Goal: Task Accomplishment & Management: Manage account settings

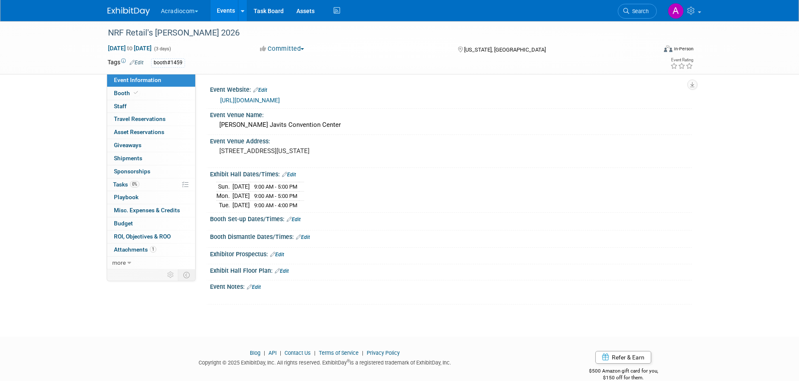
click at [297, 218] on link "Edit" at bounding box center [294, 220] width 14 height 6
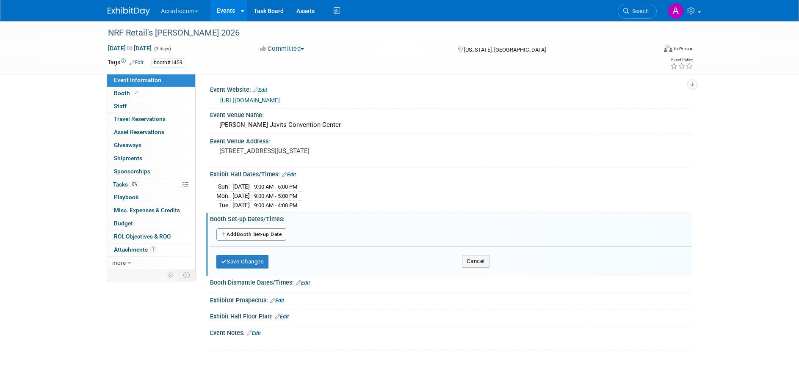
click at [260, 236] on button "Add Another Booth Set-up Date" at bounding box center [251, 235] width 70 height 13
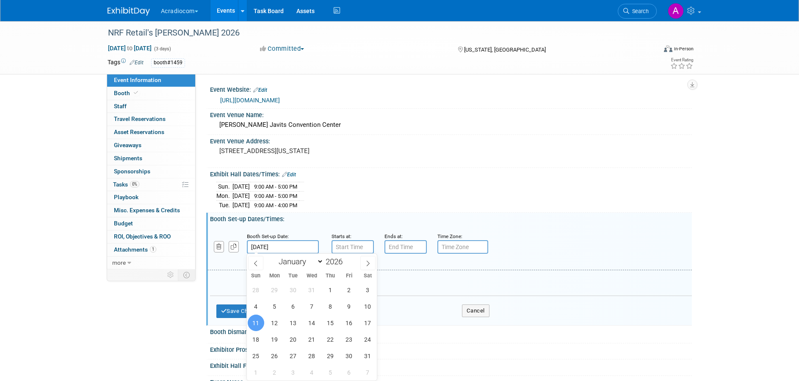
click at [291, 247] on input "Jan 11, 2026" at bounding box center [283, 247] width 72 height 14
click at [365, 306] on span "10" at bounding box center [367, 306] width 17 height 17
type input "Jan 10, 2026"
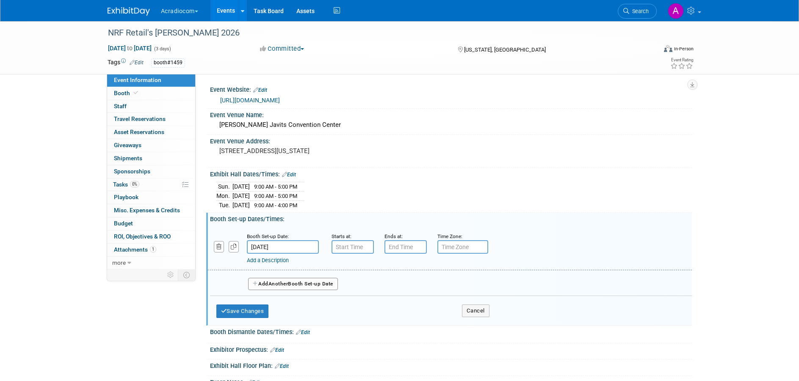
click at [266, 99] on link "https://nrfbigshow.nrf.com/" at bounding box center [250, 100] width 60 height 7
click at [343, 246] on input "7:00 AM" at bounding box center [352, 247] width 42 height 14
click at [351, 267] on span at bounding box center [351, 268] width 15 height 15
type input "8:00 AM"
click at [395, 244] on input "7:00 PM" at bounding box center [405, 247] width 42 height 14
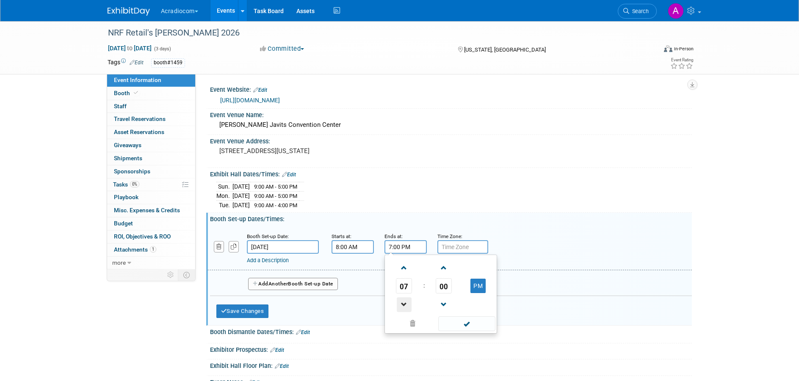
click at [406, 304] on span at bounding box center [404, 305] width 15 height 15
type input "5:00 PM"
click at [460, 248] on input "text" at bounding box center [462, 247] width 51 height 14
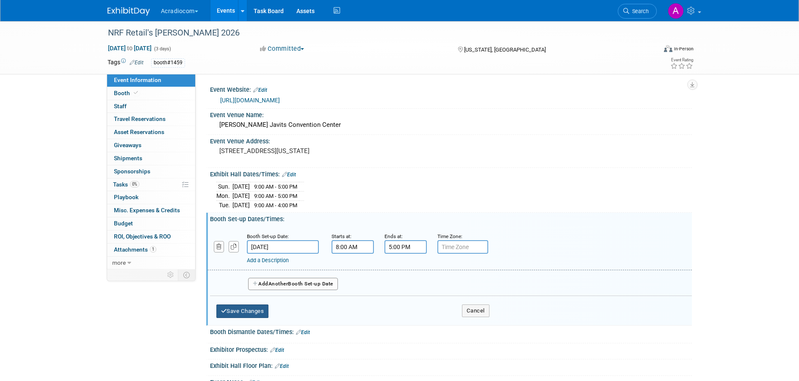
click at [244, 311] on button "Save Changes" at bounding box center [242, 312] width 52 height 14
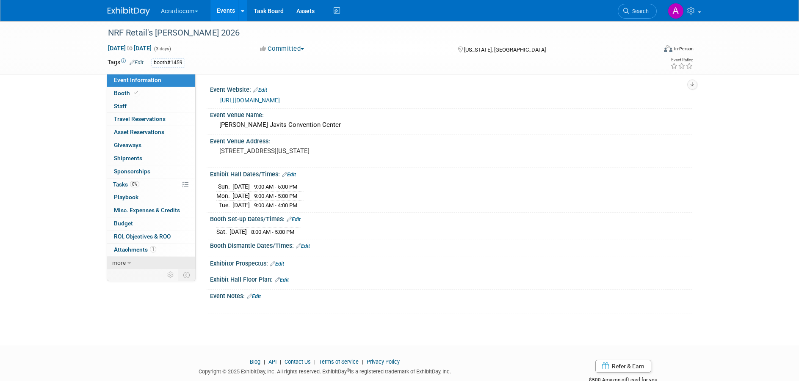
click at [120, 262] on span "more" at bounding box center [119, 263] width 14 height 7
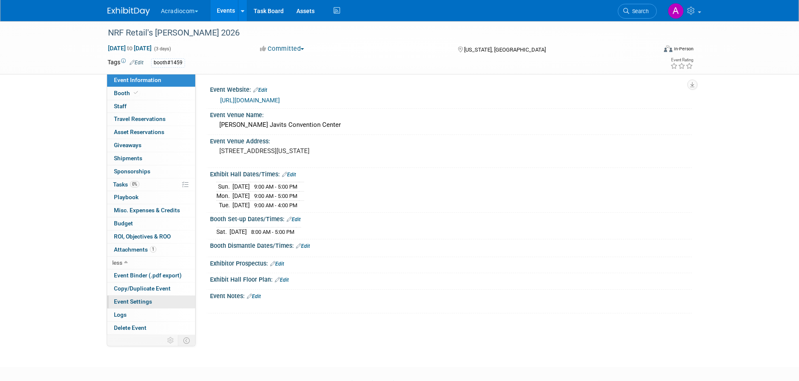
click at [143, 303] on span "Event Settings" at bounding box center [133, 301] width 38 height 7
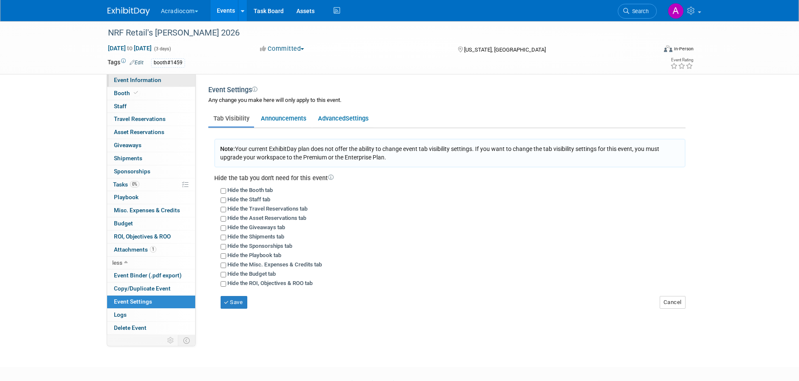
click at [146, 79] on span "Event Information" at bounding box center [137, 80] width 47 height 7
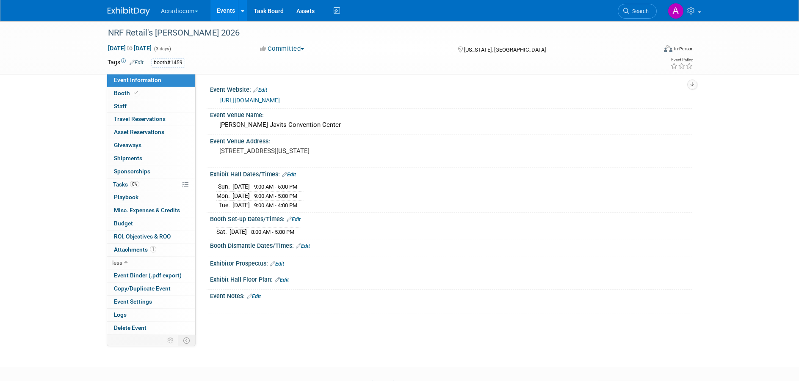
click at [282, 261] on link "Edit" at bounding box center [277, 264] width 14 height 6
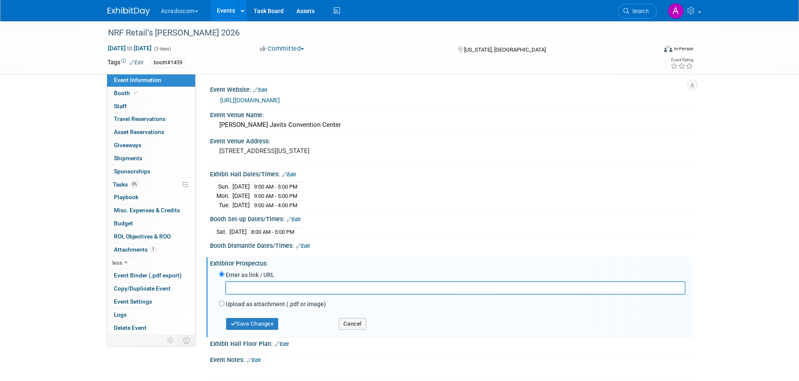
click at [350, 229] on div "Sat. Jan 10, 2026 8:00 AM - 5:00 PM" at bounding box center [450, 230] width 469 height 11
click at [291, 174] on link "Edit" at bounding box center [289, 175] width 14 height 6
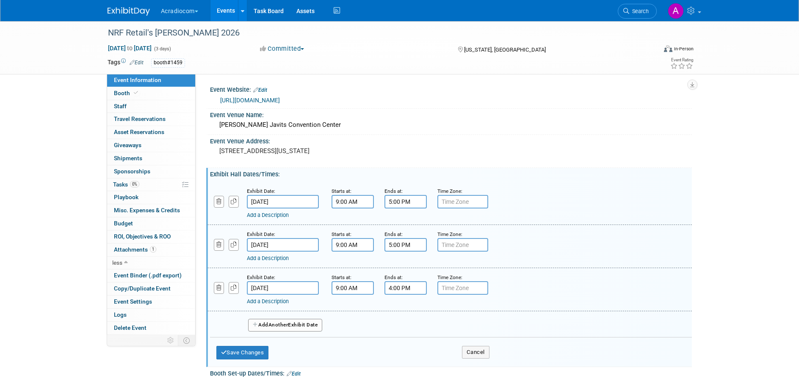
click at [281, 326] on span "Another" at bounding box center [278, 325] width 20 height 6
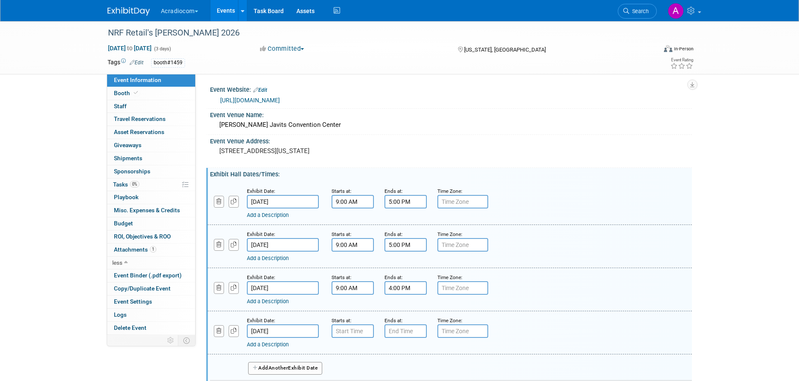
click at [270, 331] on input "Jan 14, 2026" at bounding box center [283, 332] width 72 height 14
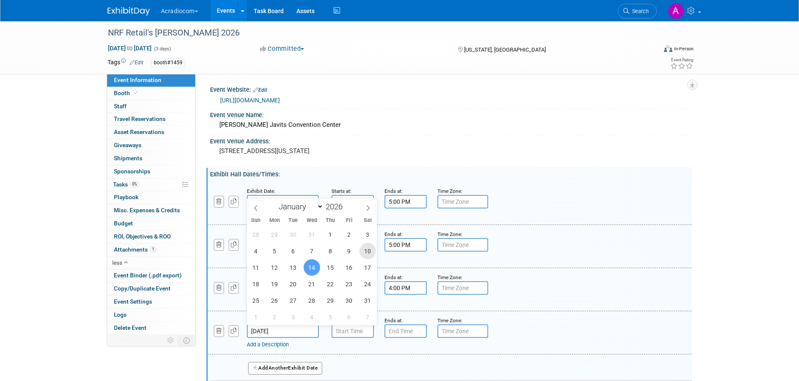
click at [367, 253] on span "10" at bounding box center [367, 251] width 17 height 17
type input "Jan 10, 2026"
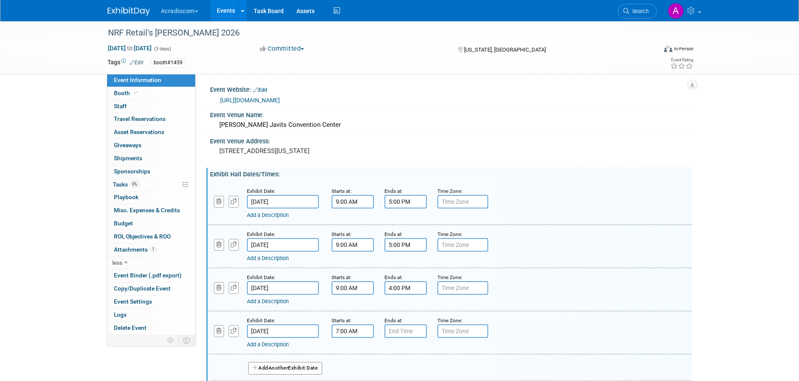
click at [346, 333] on input "7:00 AM" at bounding box center [352, 332] width 42 height 14
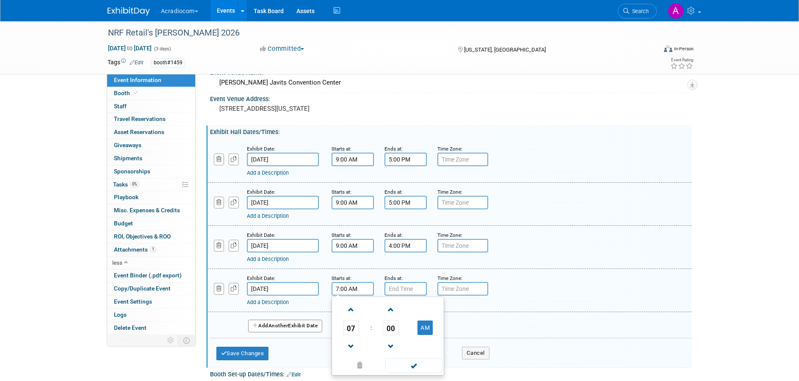
scroll to position [85, 0]
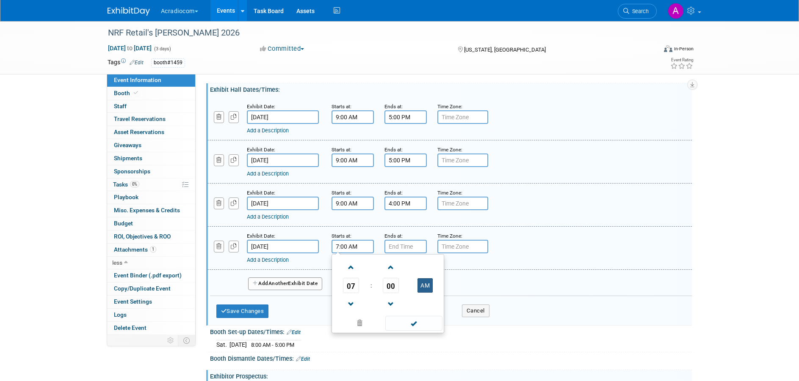
click at [424, 287] on button "AM" at bounding box center [424, 286] width 15 height 14
click at [349, 300] on span at bounding box center [351, 304] width 15 height 15
type input "5:00 PM"
type input "7:00 PM"
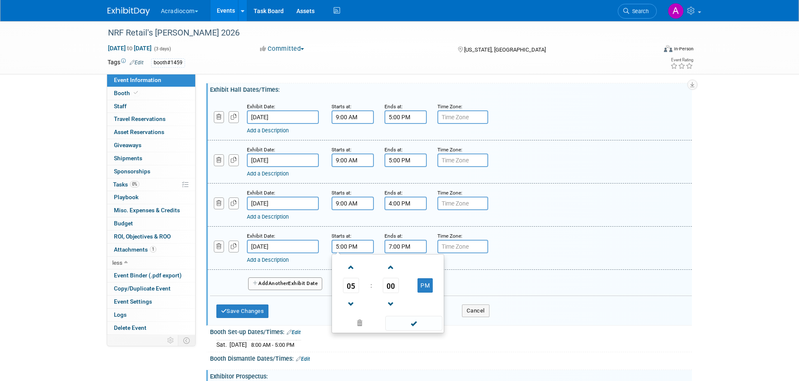
click at [398, 247] on input "7:00 PM" at bounding box center [405, 247] width 42 height 14
click at [348, 248] on input "5:00 PM" at bounding box center [352, 247] width 42 height 14
click at [389, 268] on span at bounding box center [391, 267] width 15 height 15
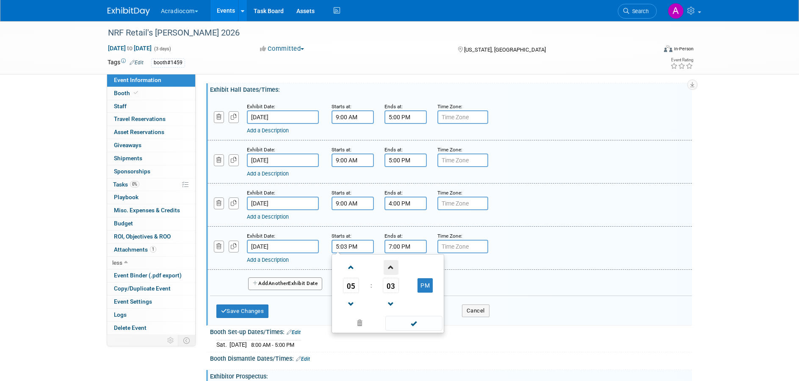
click at [389, 268] on span at bounding box center [391, 267] width 15 height 15
drag, startPoint x: 389, startPoint y: 268, endPoint x: 392, endPoint y: 282, distance: 14.8
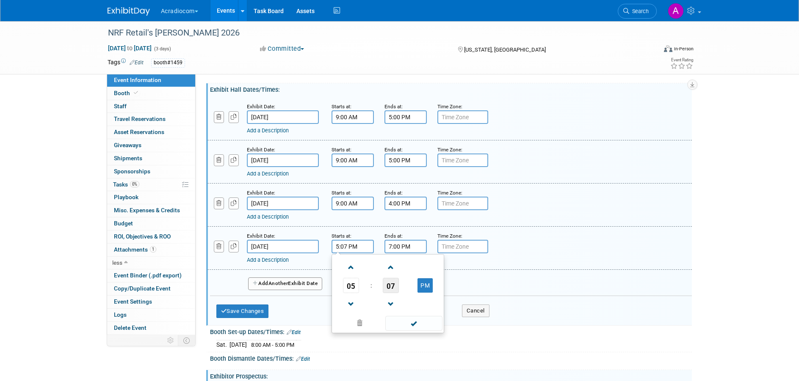
click at [389, 276] on link at bounding box center [391, 268] width 16 height 22
click at [392, 284] on span "08" at bounding box center [391, 285] width 16 height 15
click at [400, 290] on td "30" at bounding box center [401, 290] width 27 height 23
type input "5:30 PM"
click at [519, 272] on div "Add Another Exhibit Date" at bounding box center [451, 281] width 482 height 22
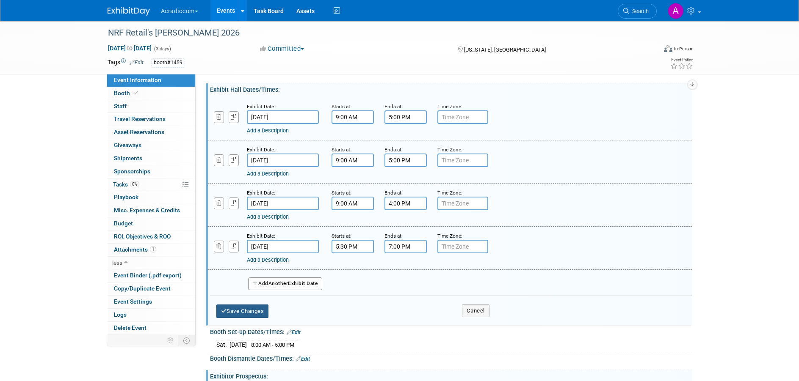
click at [250, 312] on button "Save Changes" at bounding box center [242, 312] width 52 height 14
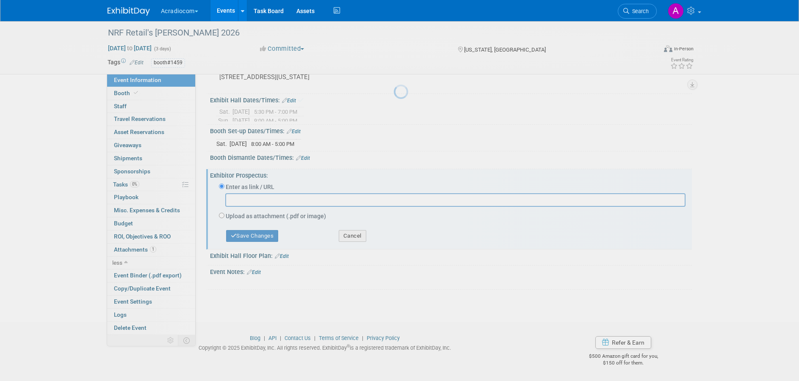
scroll to position [59, 0]
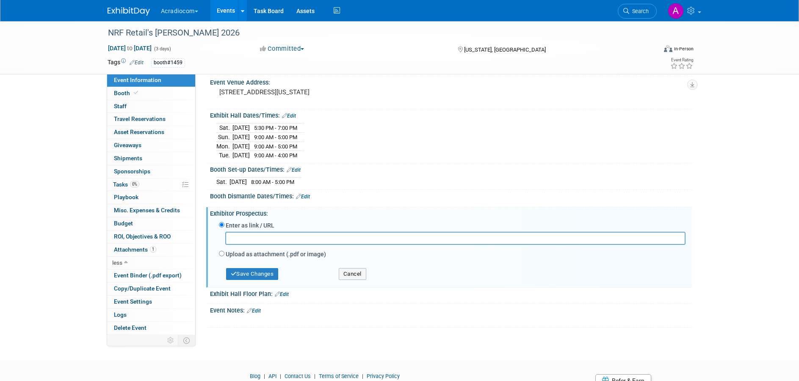
click at [293, 115] on link "Edit" at bounding box center [289, 116] width 14 height 6
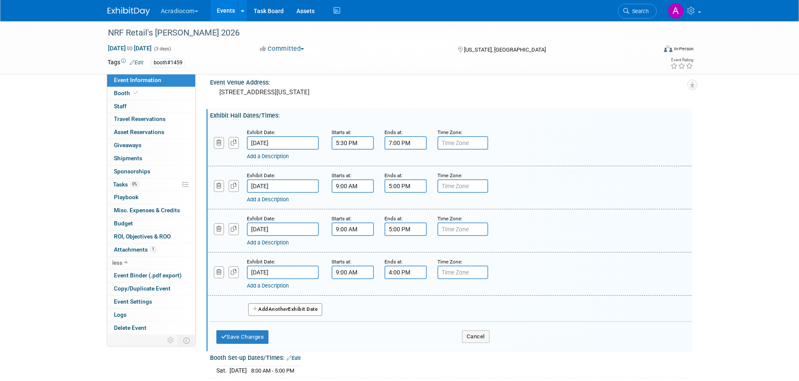
click at [266, 157] on link "Add a Description" at bounding box center [268, 156] width 42 height 6
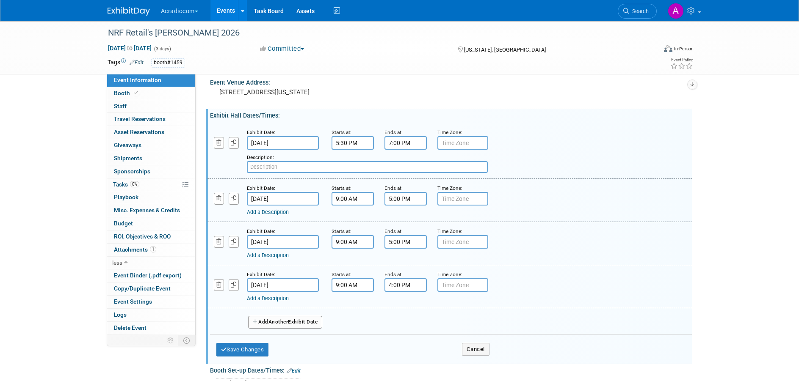
click at [273, 165] on input "text" at bounding box center [367, 167] width 241 height 12
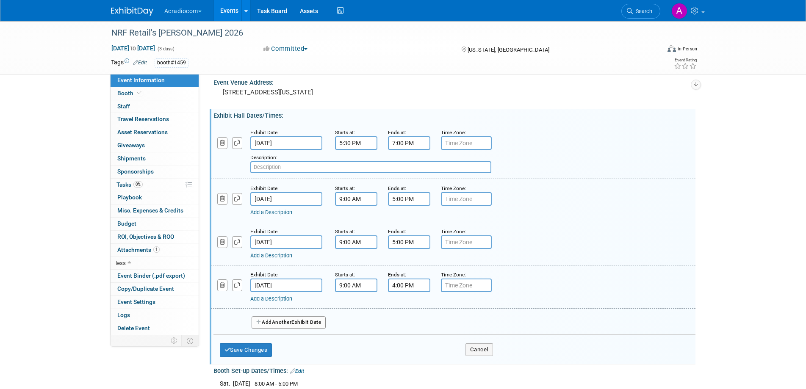
click at [269, 167] on input "text" at bounding box center [370, 167] width 241 height 12
type input "NRF 2026 Opening Party"
click at [260, 351] on button "Save Changes" at bounding box center [246, 350] width 52 height 14
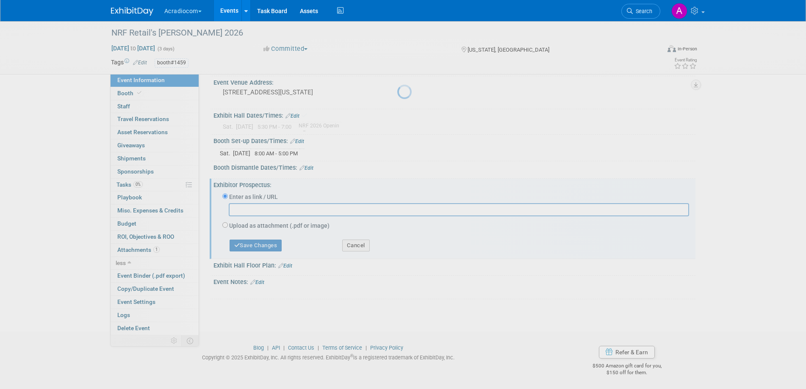
scroll to position [52, 0]
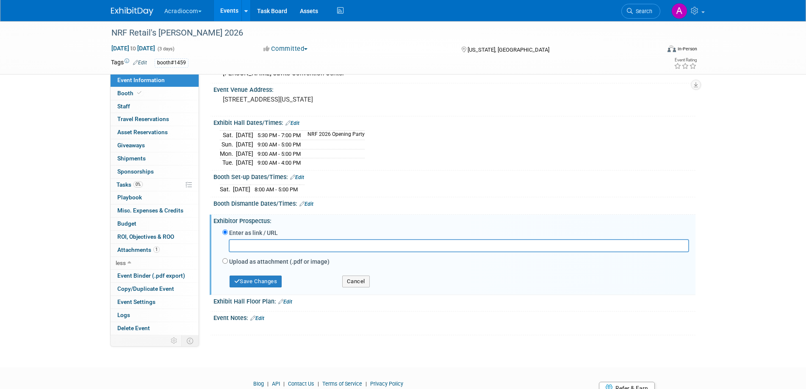
click at [295, 122] on link "Edit" at bounding box center [292, 123] width 14 height 6
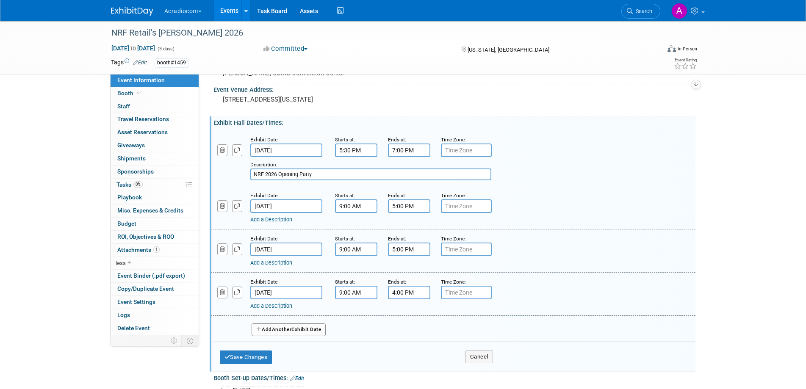
click at [266, 328] on button "Add Another Exhibit Date" at bounding box center [288, 329] width 75 height 13
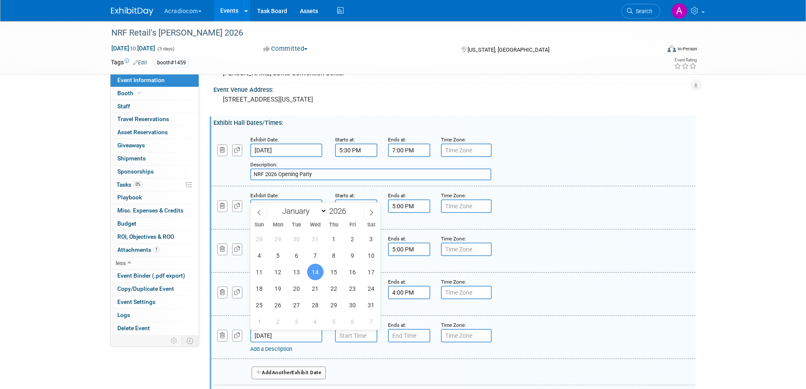
click at [289, 336] on input "Jan 14, 2026" at bounding box center [286, 336] width 72 height 14
click at [262, 272] on span "11" at bounding box center [259, 272] width 17 height 17
type input "Jan 11, 2026"
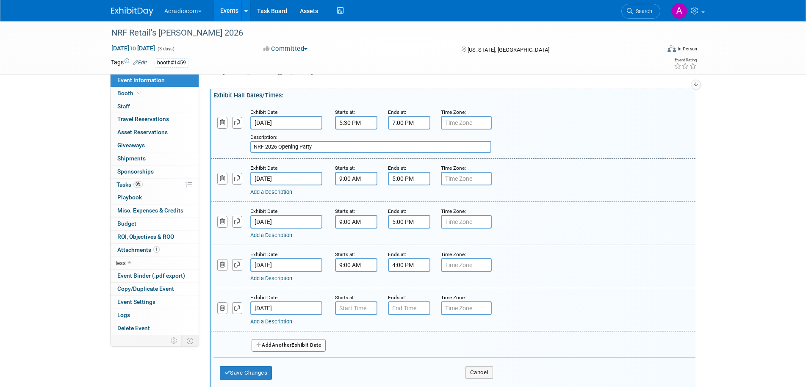
scroll to position [94, 0]
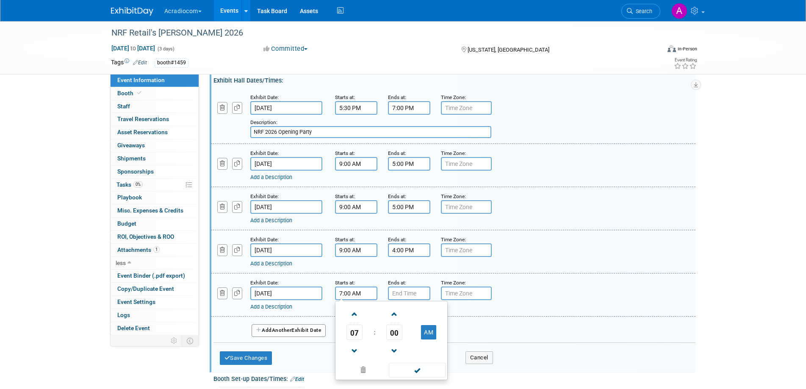
click at [352, 293] on input "7:00 AM" at bounding box center [356, 294] width 42 height 14
click at [428, 332] on button "AM" at bounding box center [428, 332] width 15 height 14
click at [355, 348] on span at bounding box center [354, 351] width 15 height 15
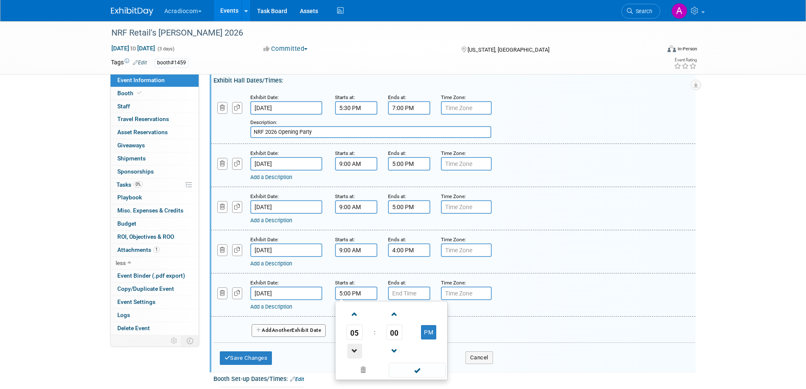
type input "4:00 PM"
click at [403, 294] on input "7:00 PM" at bounding box center [409, 294] width 42 height 14
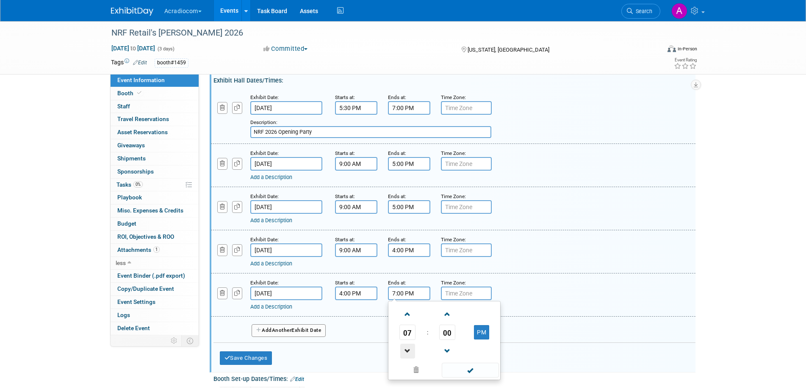
click at [406, 348] on span at bounding box center [407, 351] width 15 height 15
type input "5:00 PM"
click at [529, 296] on div "Add a Description Description:" at bounding box center [452, 294] width 497 height 33
click at [271, 307] on link "Add a Description" at bounding box center [271, 307] width 42 height 6
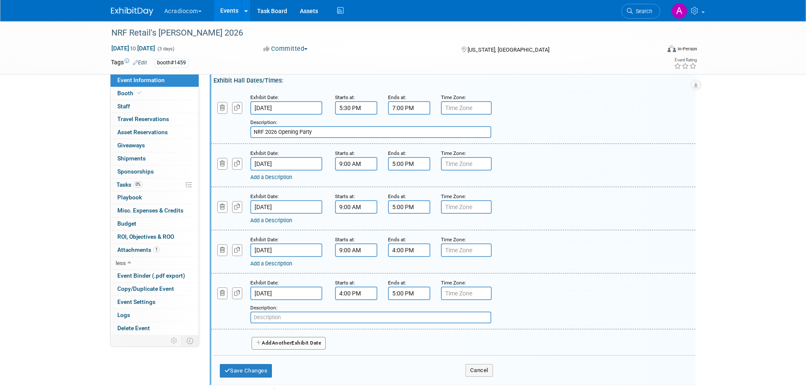
click at [272, 316] on input "text" at bounding box center [370, 318] width 241 height 12
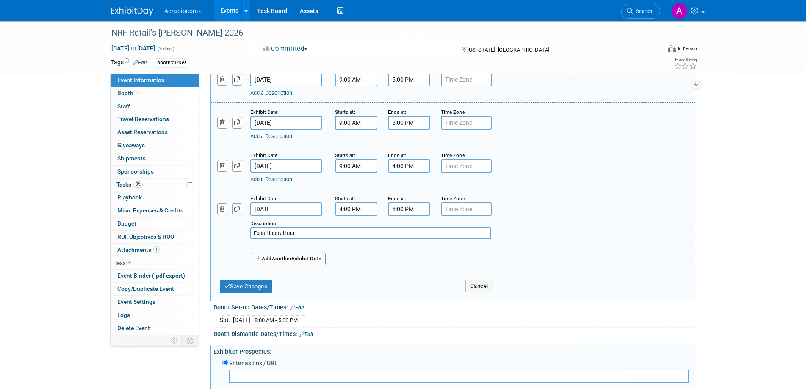
scroll to position [179, 0]
type input "Expo Happy Hour"
click at [252, 286] on button "Save Changes" at bounding box center [246, 286] width 52 height 14
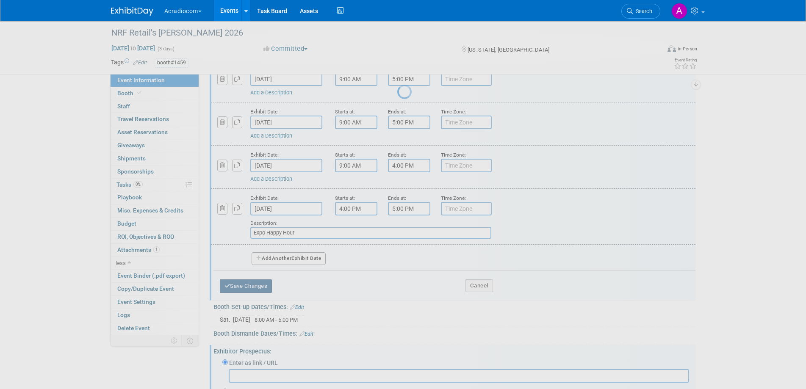
scroll to position [51, 0]
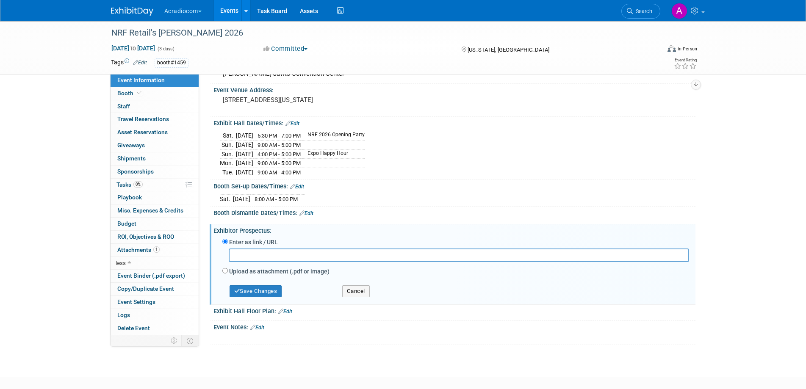
click at [293, 120] on div "Exhibit Hall Dates/Times: Edit" at bounding box center [454, 122] width 482 height 11
click at [294, 123] on link "Edit" at bounding box center [292, 124] width 14 height 6
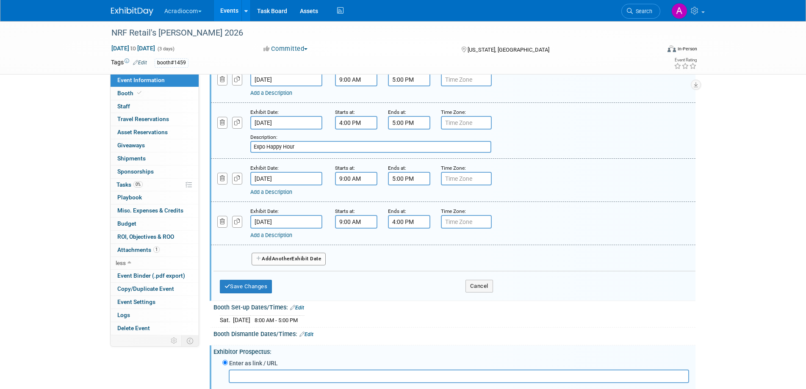
scroll to position [221, 0]
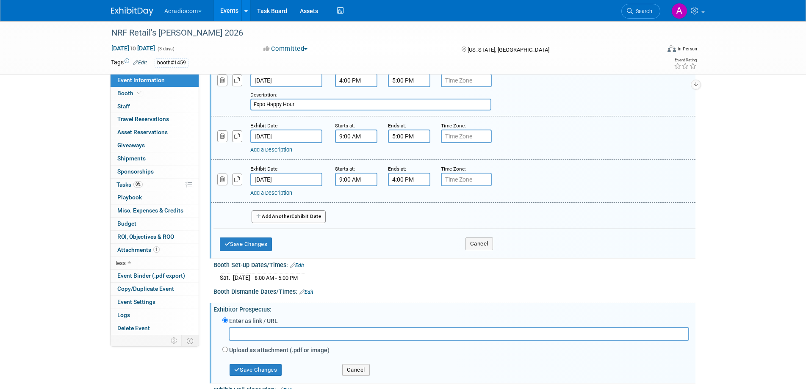
click at [276, 218] on span "Another" at bounding box center [282, 216] width 20 height 6
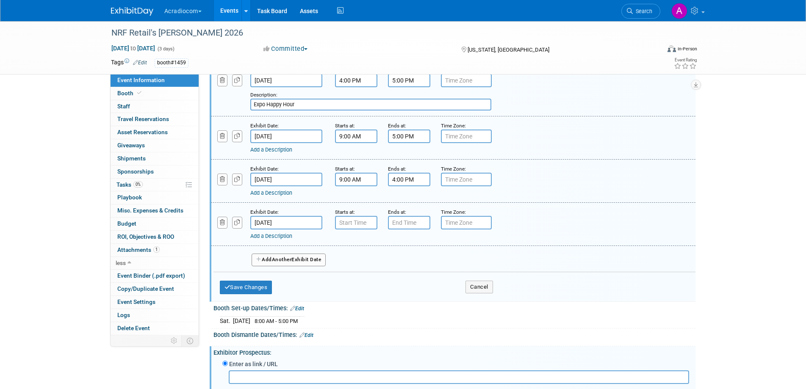
click at [283, 223] on input "Jan 14, 2026" at bounding box center [286, 223] width 72 height 14
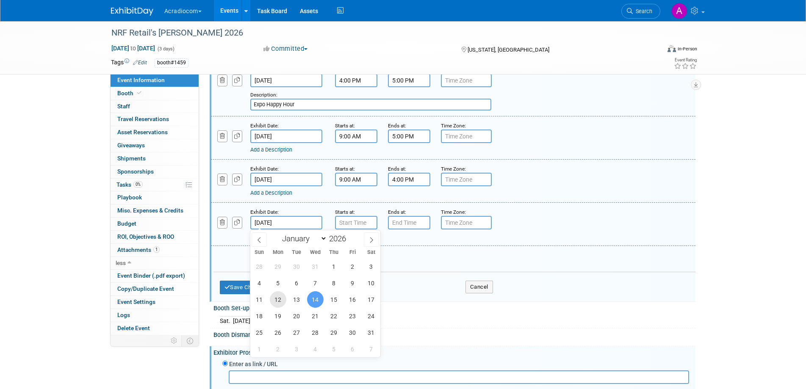
click at [277, 302] on span "12" at bounding box center [278, 299] width 17 height 17
type input "Jan 12, 2026"
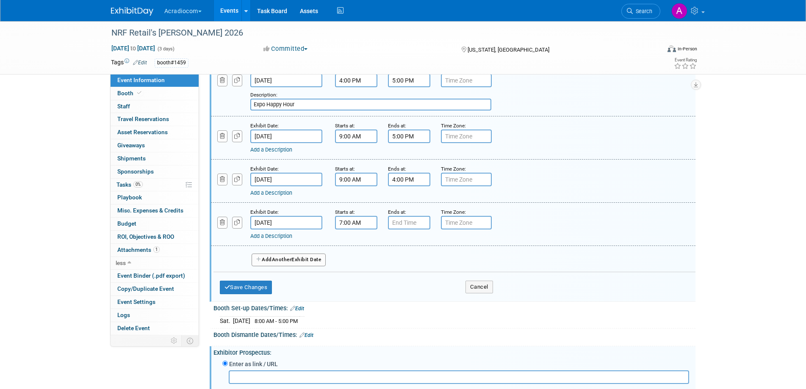
click at [347, 223] on input "7:00 AM" at bounding box center [356, 223] width 42 height 14
click at [431, 261] on button "AM" at bounding box center [428, 261] width 15 height 14
click at [356, 279] on span at bounding box center [354, 280] width 15 height 15
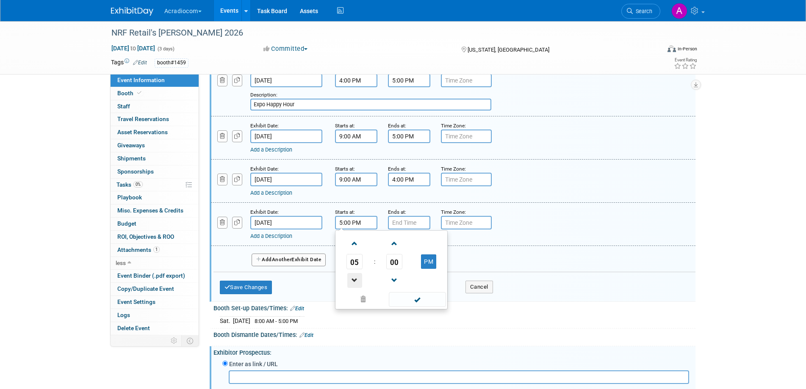
type input "4:00 PM"
click at [411, 219] on input "7:00 PM" at bounding box center [409, 223] width 42 height 14
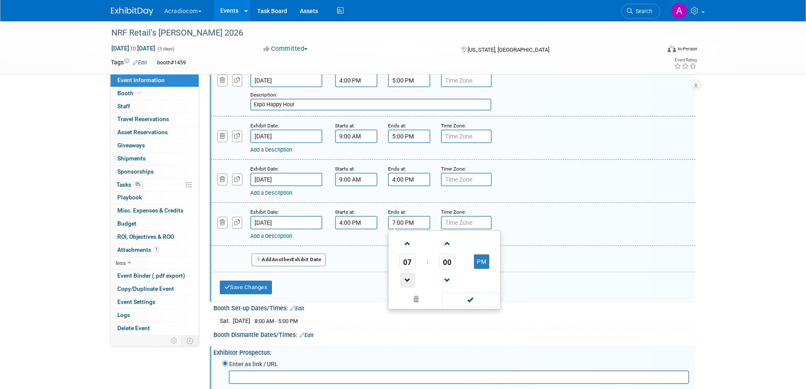
click at [406, 276] on span at bounding box center [407, 280] width 15 height 15
type input "5:00 PM"
click at [280, 235] on link "Add a Description" at bounding box center [271, 236] width 42 height 6
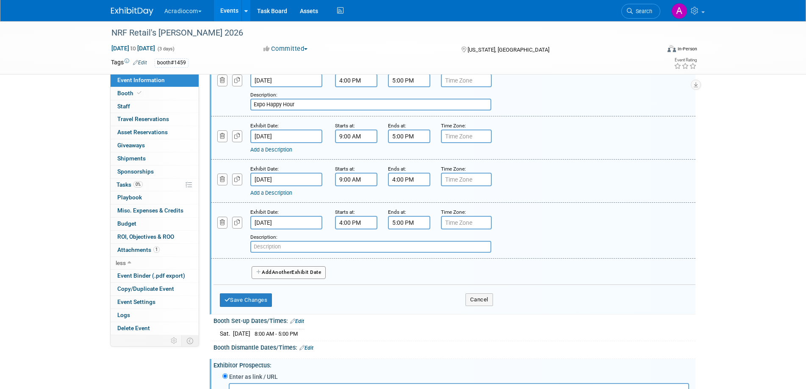
click at [276, 247] on input "text" at bounding box center [370, 247] width 241 height 12
type input "k"
type input "Expo Happy Hour"
click at [239, 302] on button "Save Changes" at bounding box center [246, 300] width 52 height 14
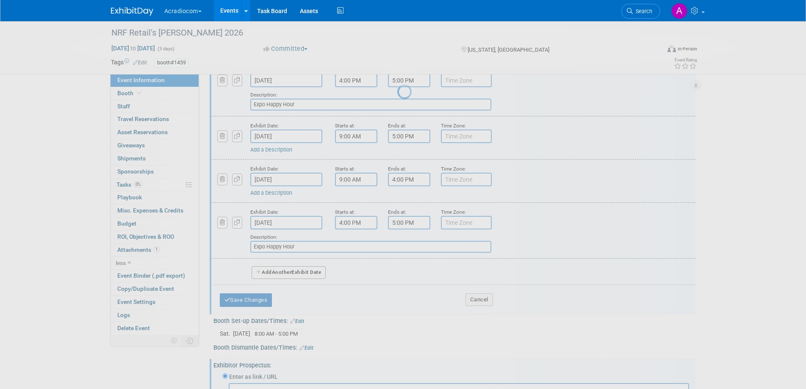
scroll to position [51, 0]
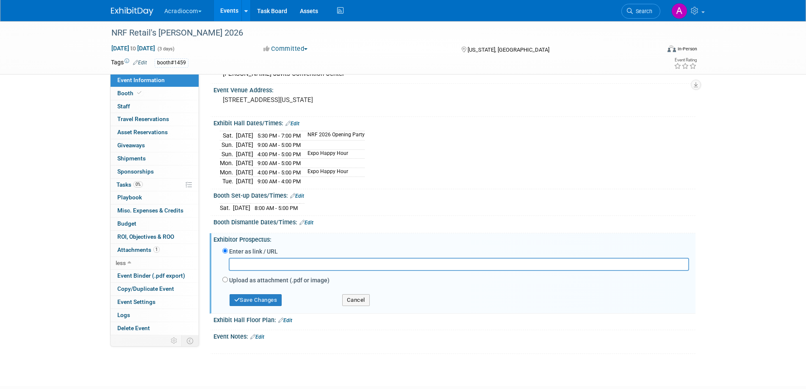
click at [297, 123] on link "Edit" at bounding box center [292, 124] width 14 height 6
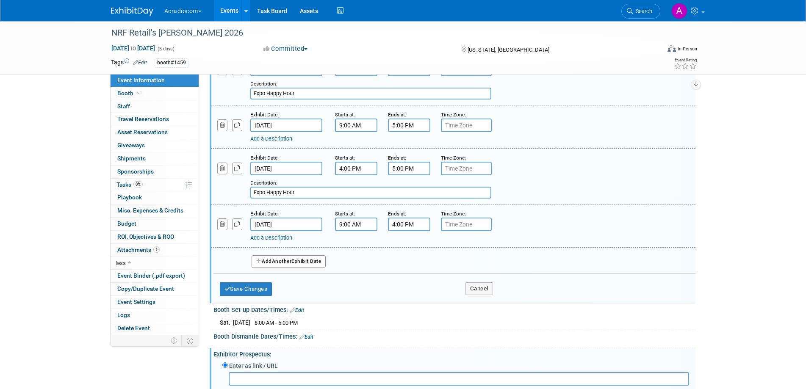
scroll to position [263, 0]
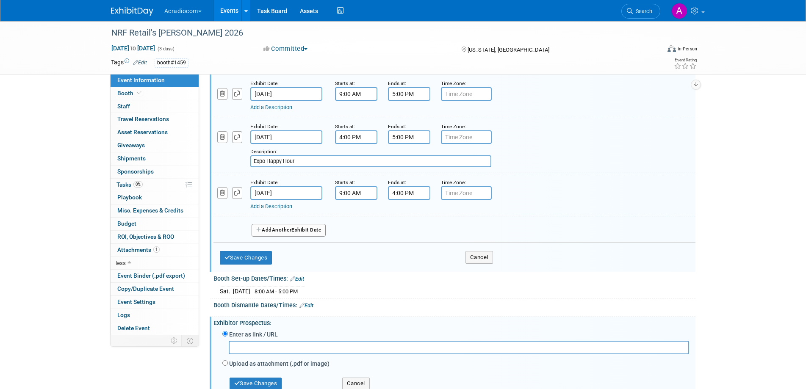
click at [273, 229] on button "Add Another Exhibit Date" at bounding box center [288, 230] width 75 height 13
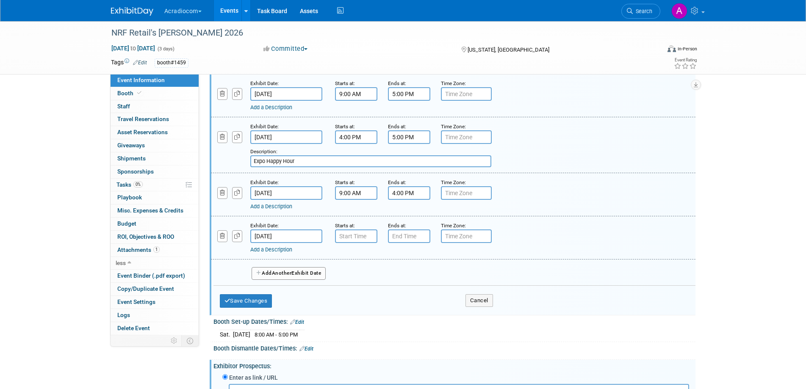
click at [285, 235] on input "Jan 14, 2026" at bounding box center [286, 236] width 72 height 14
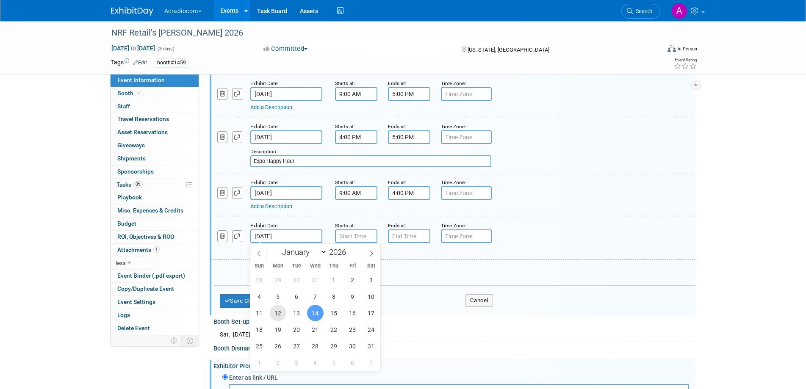
click at [277, 310] on span "12" at bounding box center [278, 313] width 17 height 17
type input "Jan 12, 2026"
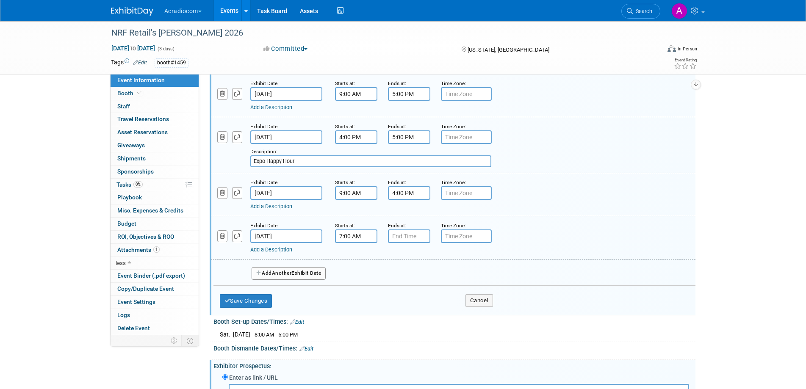
click at [352, 237] on input "7:00 AM" at bounding box center [356, 236] width 42 height 14
click at [425, 275] on button "AM" at bounding box center [428, 275] width 15 height 14
type input "7:00 PM"
click at [401, 238] on input "7:00 PM" at bounding box center [409, 236] width 42 height 14
click at [405, 256] on span at bounding box center [407, 257] width 15 height 15
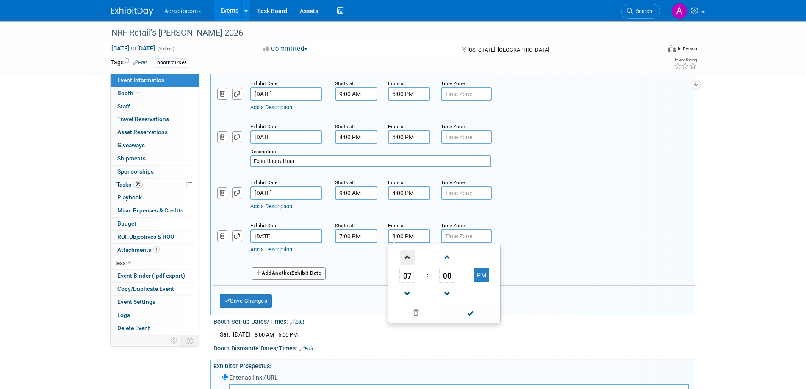
click at [405, 256] on span at bounding box center [407, 257] width 15 height 15
type input "9:00 PM"
click at [529, 234] on div "Add a Description Description:" at bounding box center [452, 237] width 497 height 33
click at [271, 249] on link "Add a Description" at bounding box center [271, 249] width 42 height 6
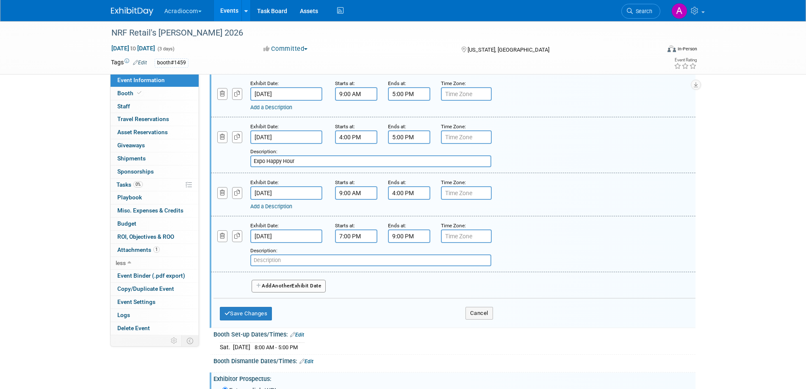
click at [276, 260] on input "text" at bounding box center [370, 260] width 241 height 12
type input "Retail's Big Concert"
click at [256, 314] on button "Save Changes" at bounding box center [246, 314] width 52 height 14
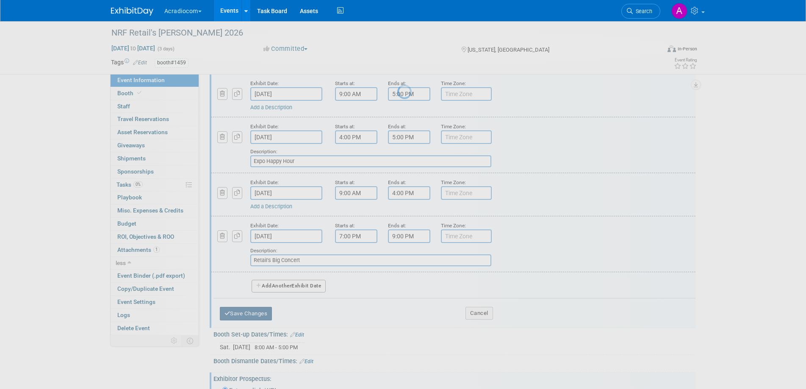
scroll to position [52, 0]
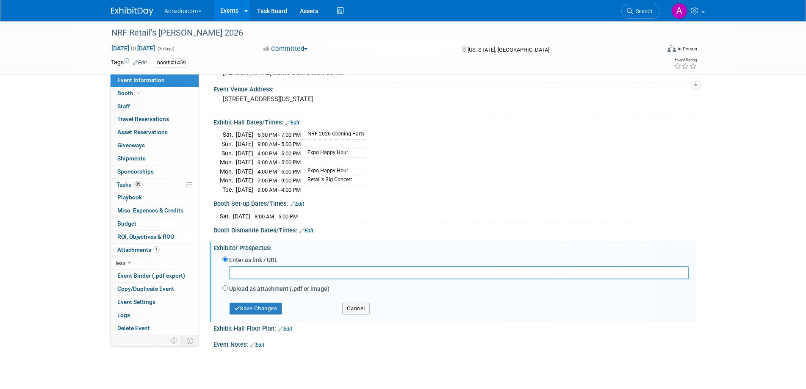
click at [296, 123] on link "Edit" at bounding box center [292, 123] width 14 height 6
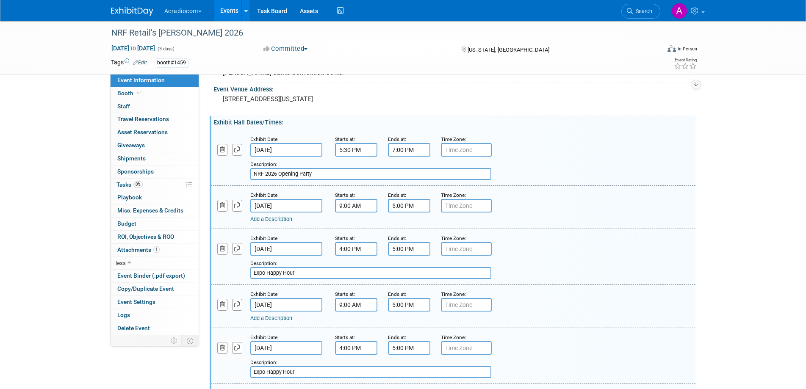
click at [321, 174] on input "NRF 2026 Opening Party" at bounding box center [370, 174] width 241 height 12
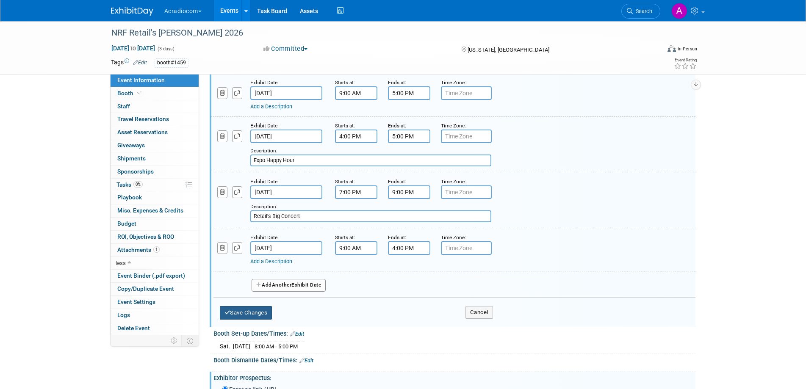
type input "NRF 2026 Opening Party @ Marriott Marquis Times Square"
click at [254, 312] on button "Save Changes" at bounding box center [246, 313] width 52 height 14
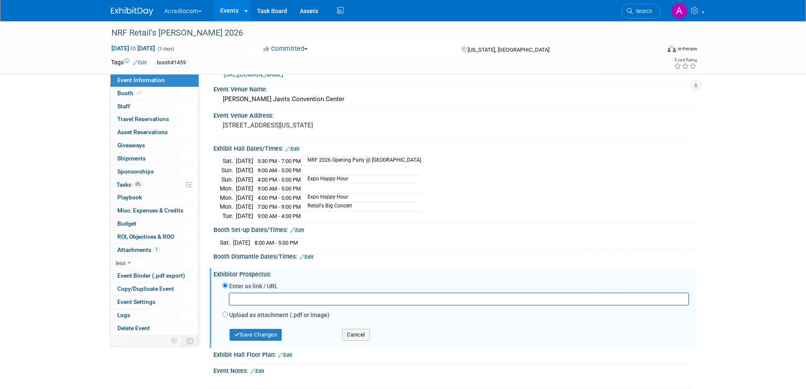
scroll to position [0, 0]
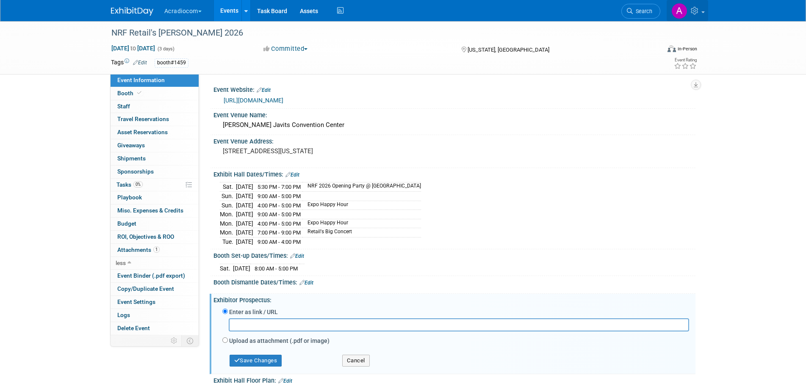
click at [694, 10] on icon at bounding box center [696, 11] width 10 height 8
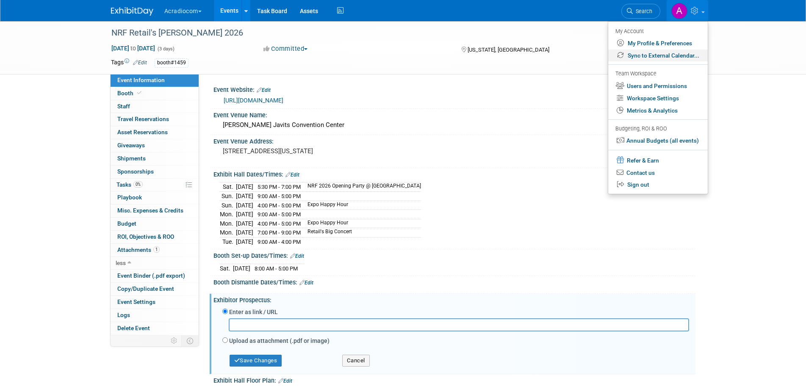
click at [651, 56] on link "Sync to External Calendar..." at bounding box center [657, 56] width 99 height 12
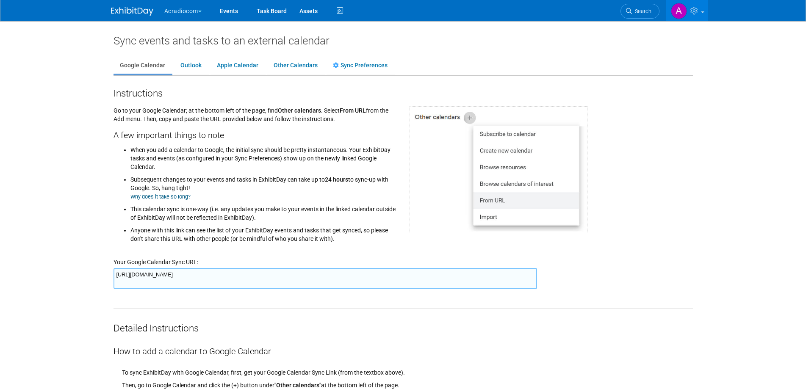
click at [702, 108] on body "Acradiocom Choose Workspace: AC RadioCom" at bounding box center [403, 194] width 806 height 389
click at [191, 63] on link "Outlook" at bounding box center [191, 66] width 34 height 16
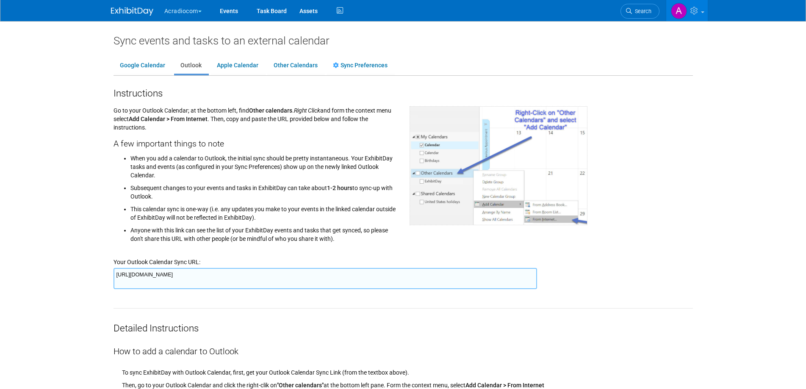
click at [656, 88] on div "Instructions" at bounding box center [402, 92] width 579 height 16
click at [160, 279] on textarea "[URL][DOMAIN_NAME]" at bounding box center [324, 278] width 423 height 21
